Goal: Information Seeking & Learning: Learn about a topic

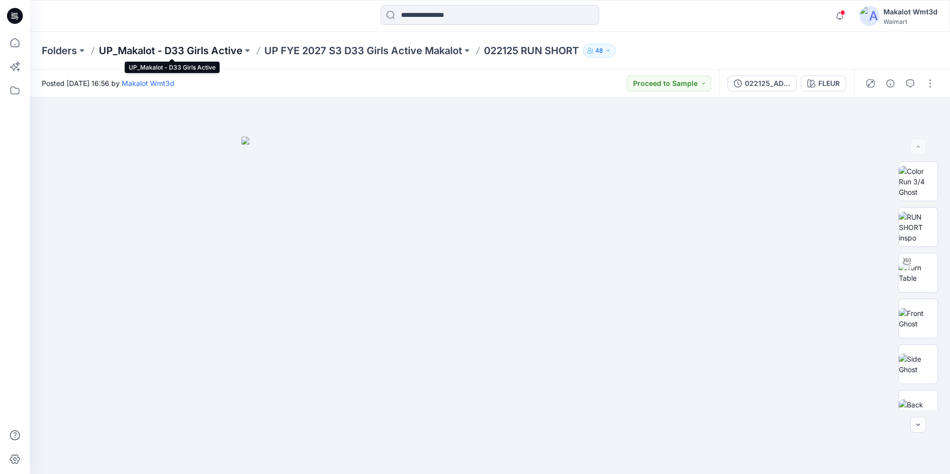
click at [172, 49] on p "UP_Makalot - D33 Girls Active" at bounding box center [171, 51] width 144 height 14
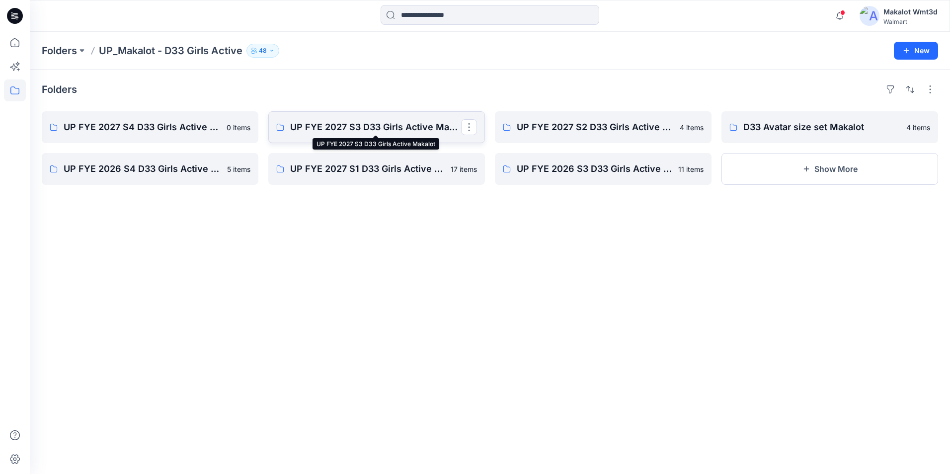
click at [341, 125] on p "UP FYE 2027 S3 D33 Girls Active Makalot" at bounding box center [375, 127] width 171 height 14
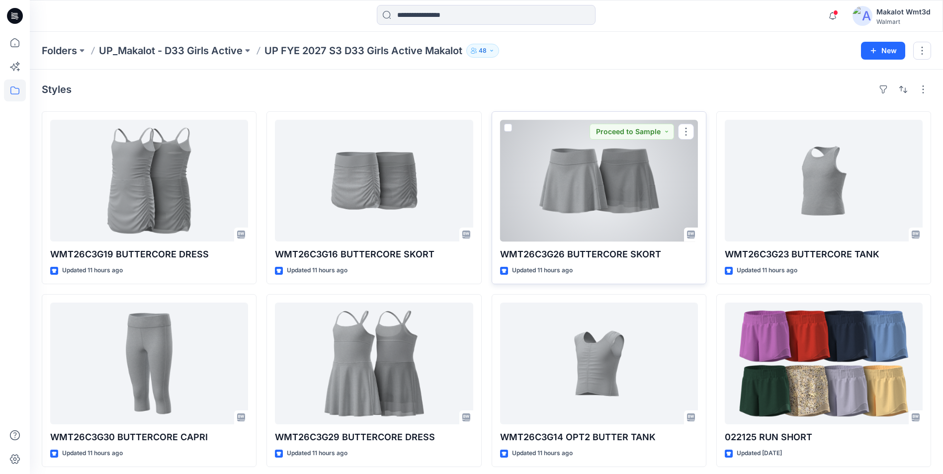
click at [584, 191] on div at bounding box center [599, 181] width 198 height 122
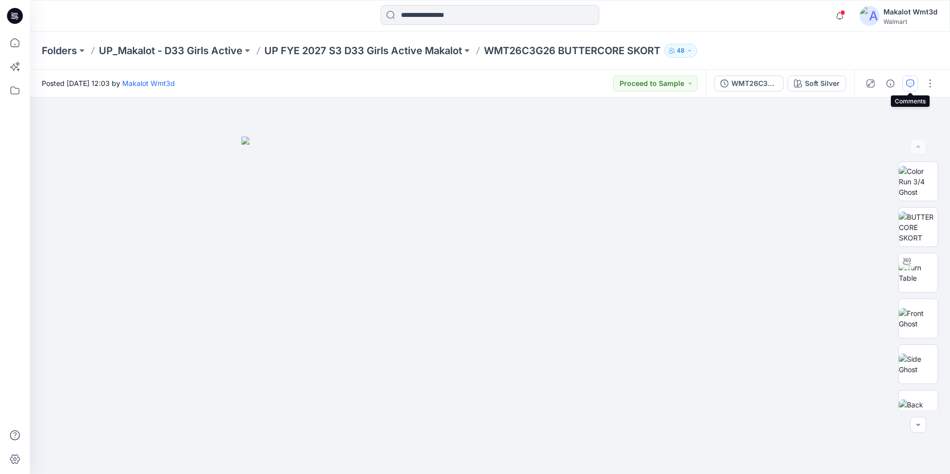
click at [584, 82] on icon "button" at bounding box center [911, 84] width 8 height 8
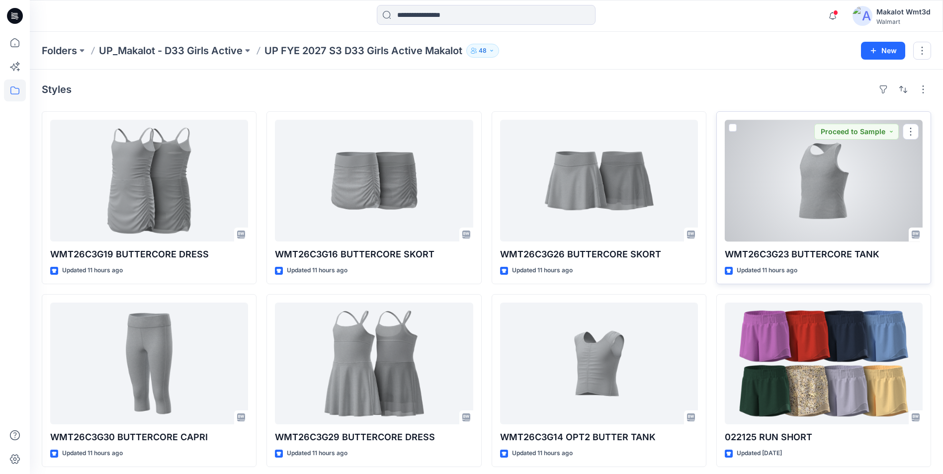
click at [584, 179] on div at bounding box center [824, 181] width 198 height 122
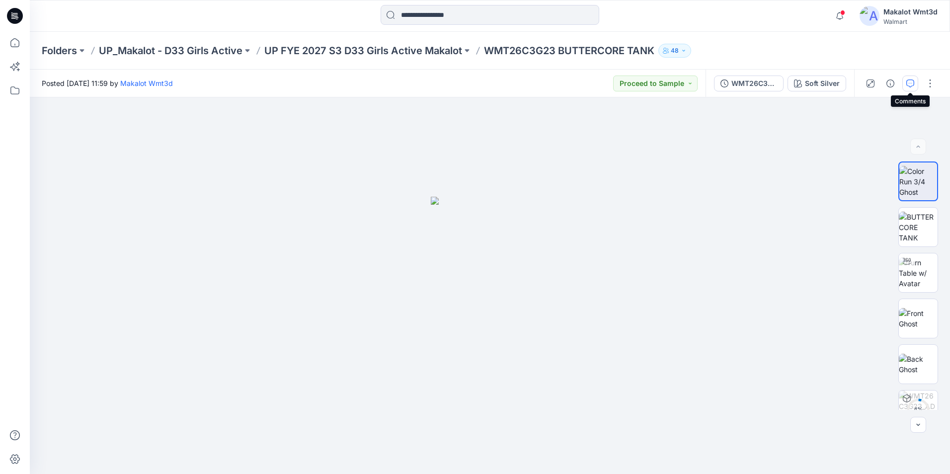
click at [584, 84] on icon "button" at bounding box center [911, 84] width 8 height 8
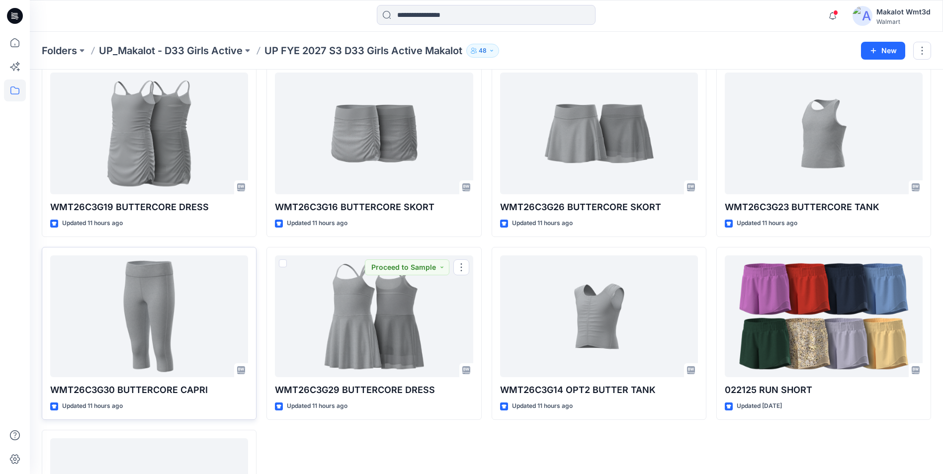
scroll to position [50, 0]
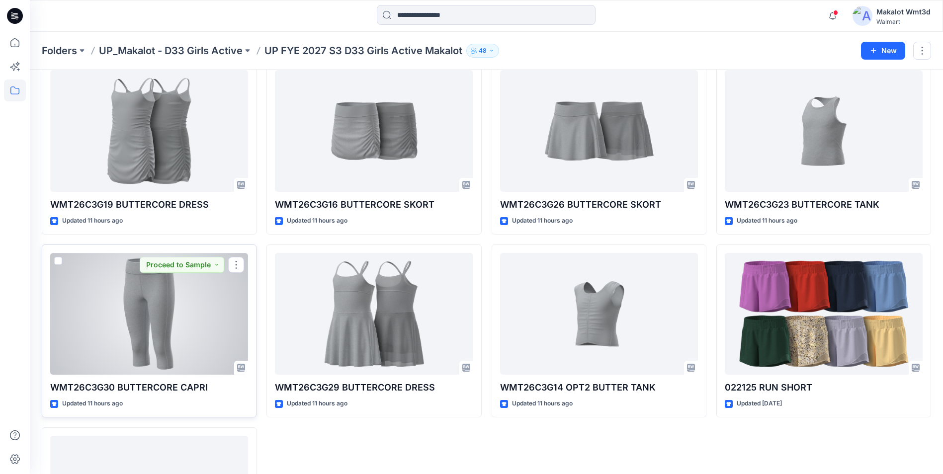
click at [159, 313] on div at bounding box center [149, 314] width 198 height 122
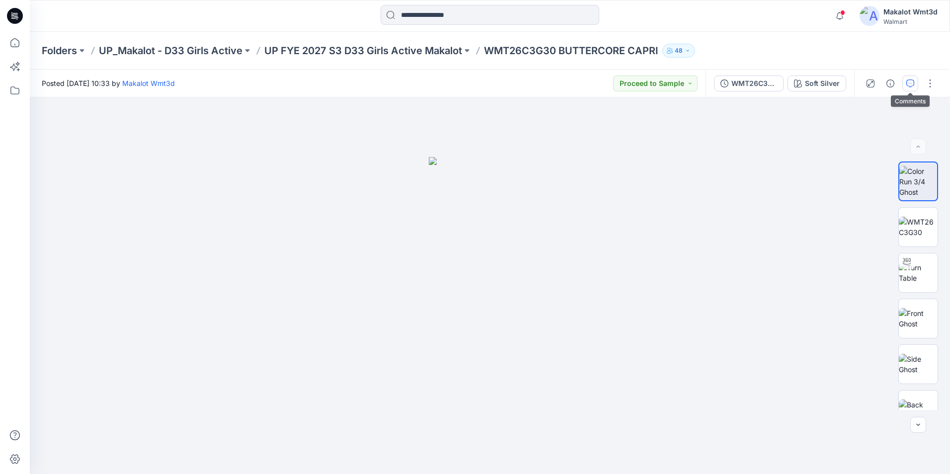
click at [584, 82] on icon "button" at bounding box center [911, 84] width 8 height 8
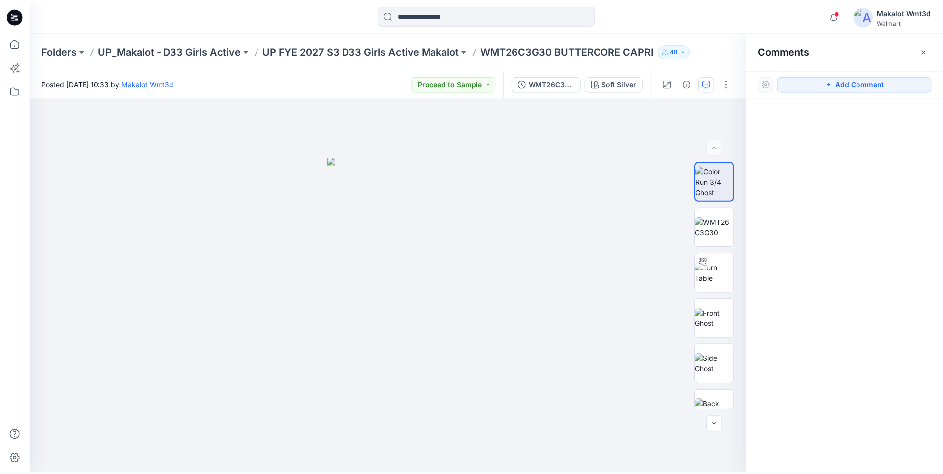
scroll to position [50, 0]
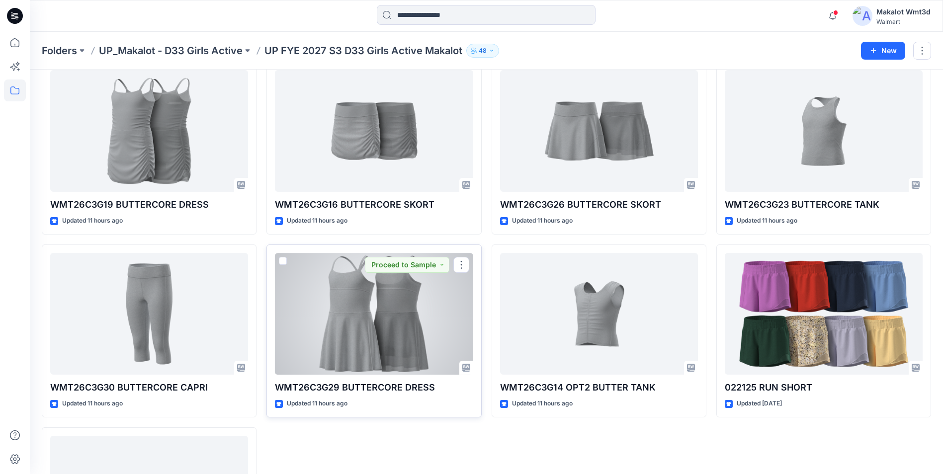
click at [398, 290] on div at bounding box center [374, 314] width 198 height 122
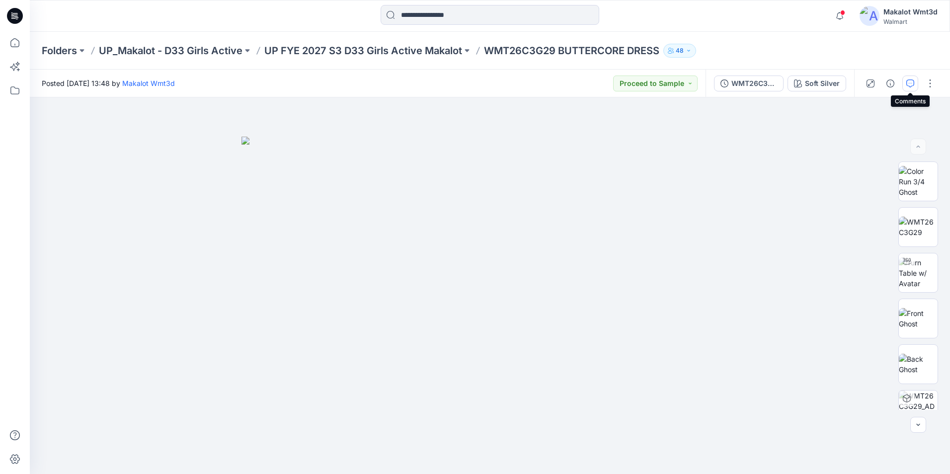
click at [584, 82] on icon "button" at bounding box center [911, 84] width 8 height 8
